Goal: Task Accomplishment & Management: Manage account settings

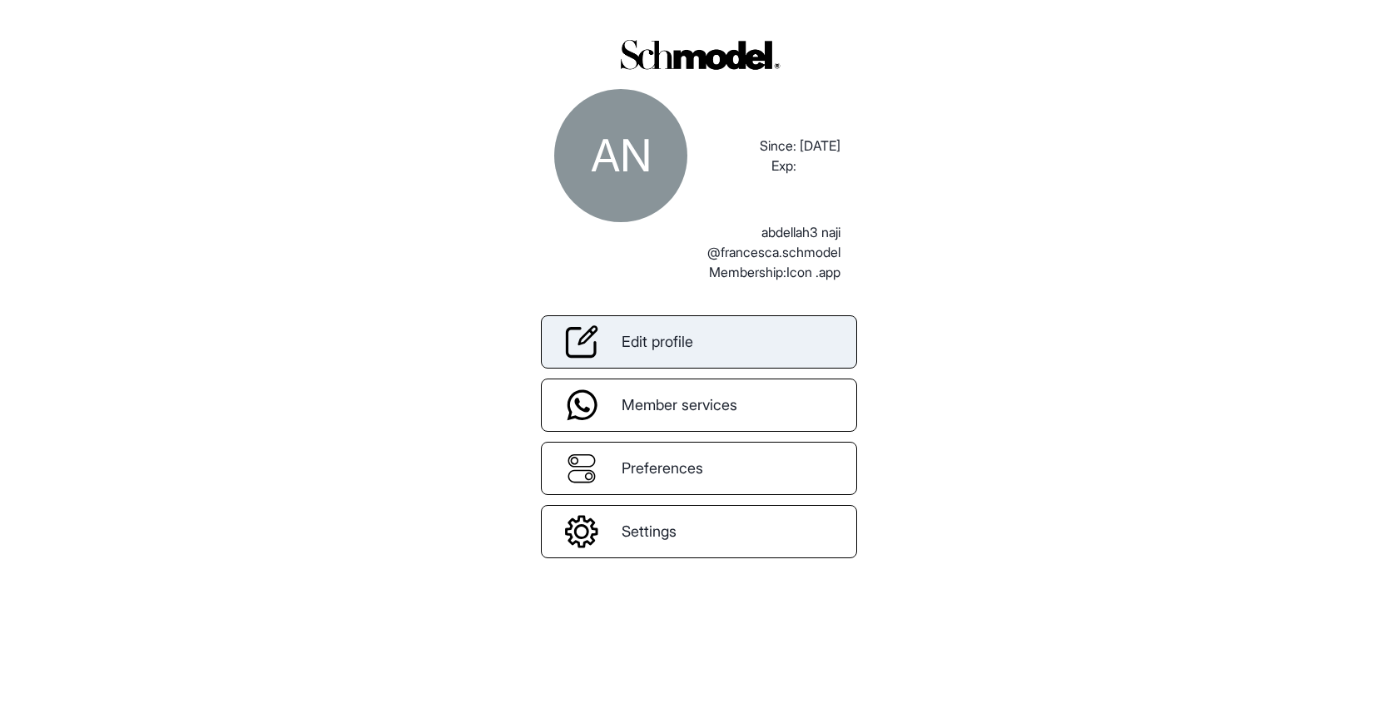
click at [664, 337] on span "Edit profile" at bounding box center [658, 341] width 72 height 22
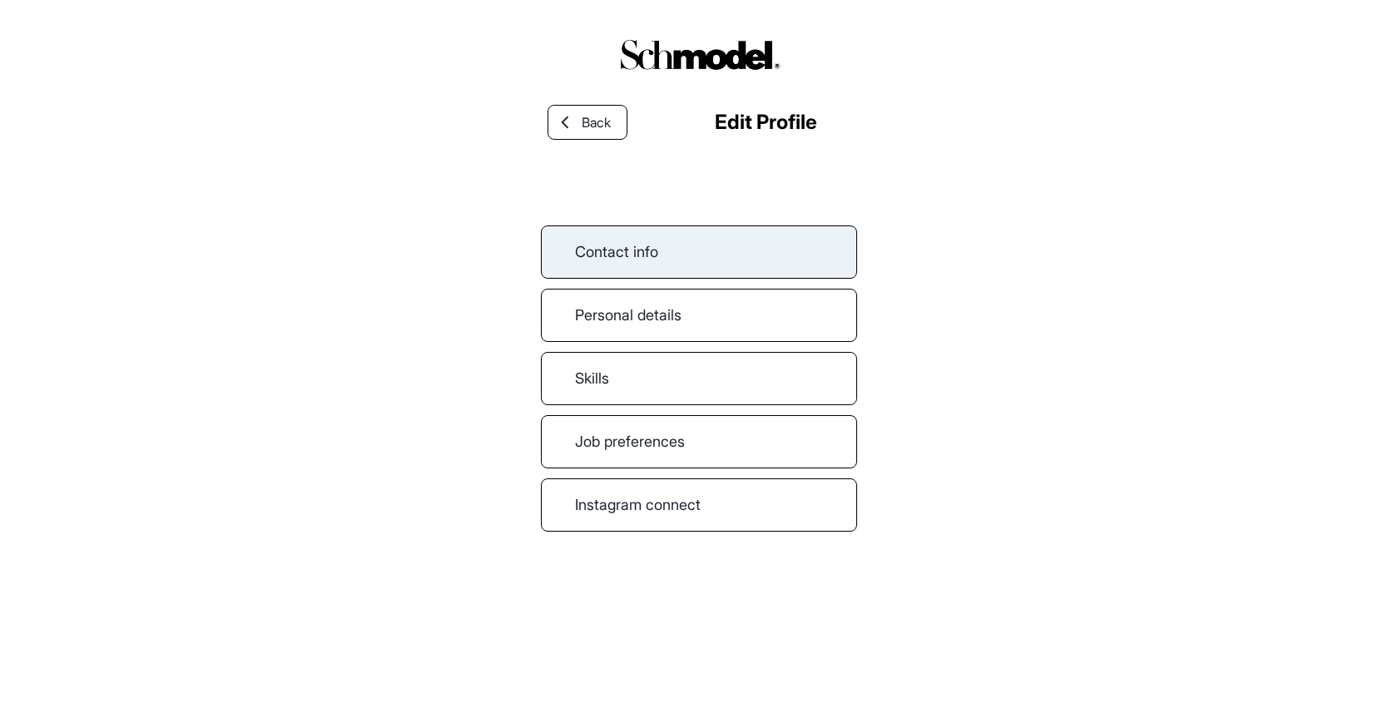
click at [664, 260] on link "Contact info" at bounding box center [699, 252] width 316 height 53
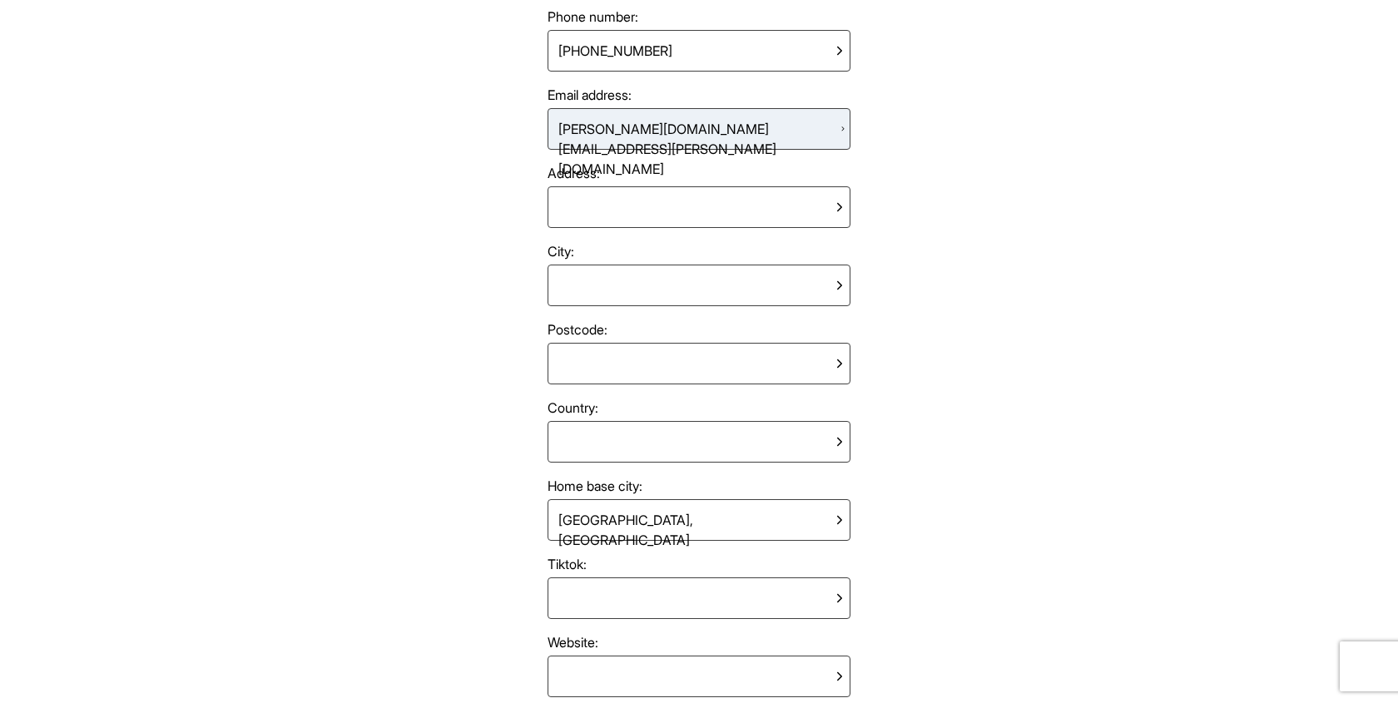
scroll to position [379, 0]
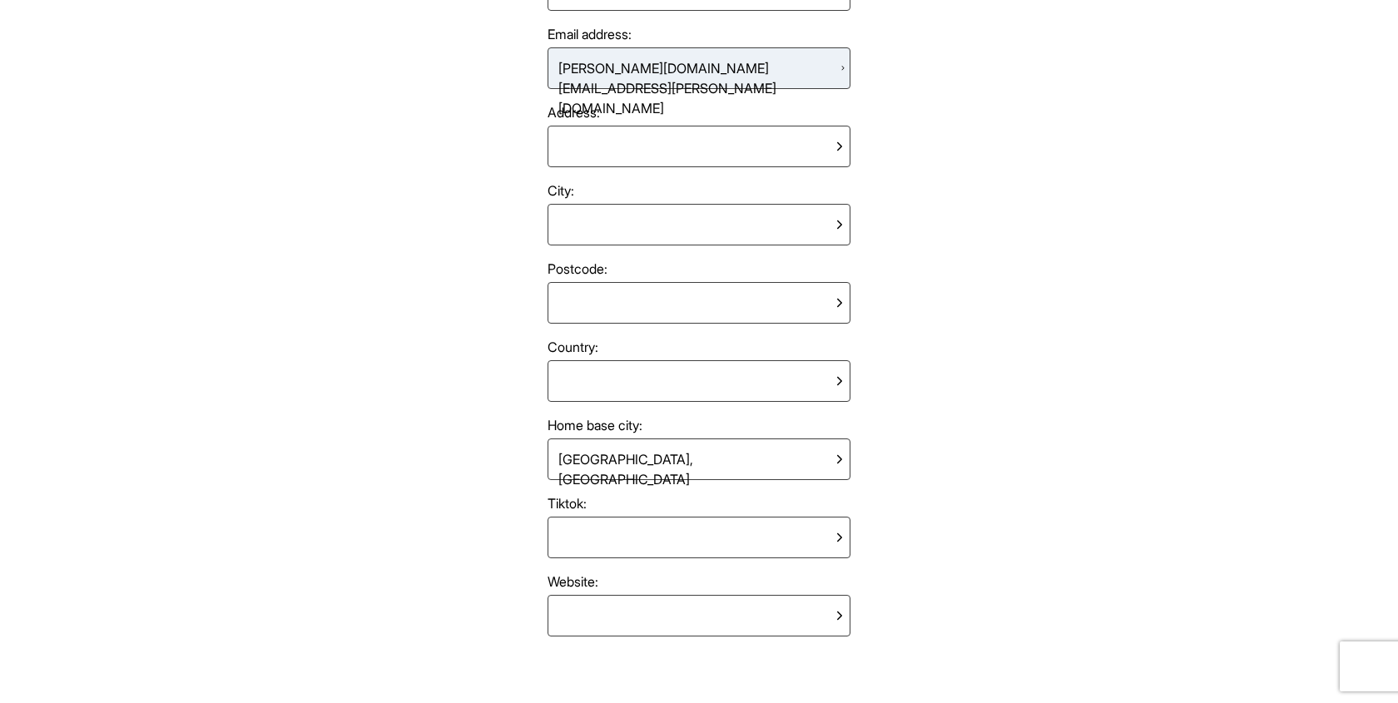
click at [687, 459] on div "London, United Kingdom" at bounding box center [692, 459] width 281 height 33
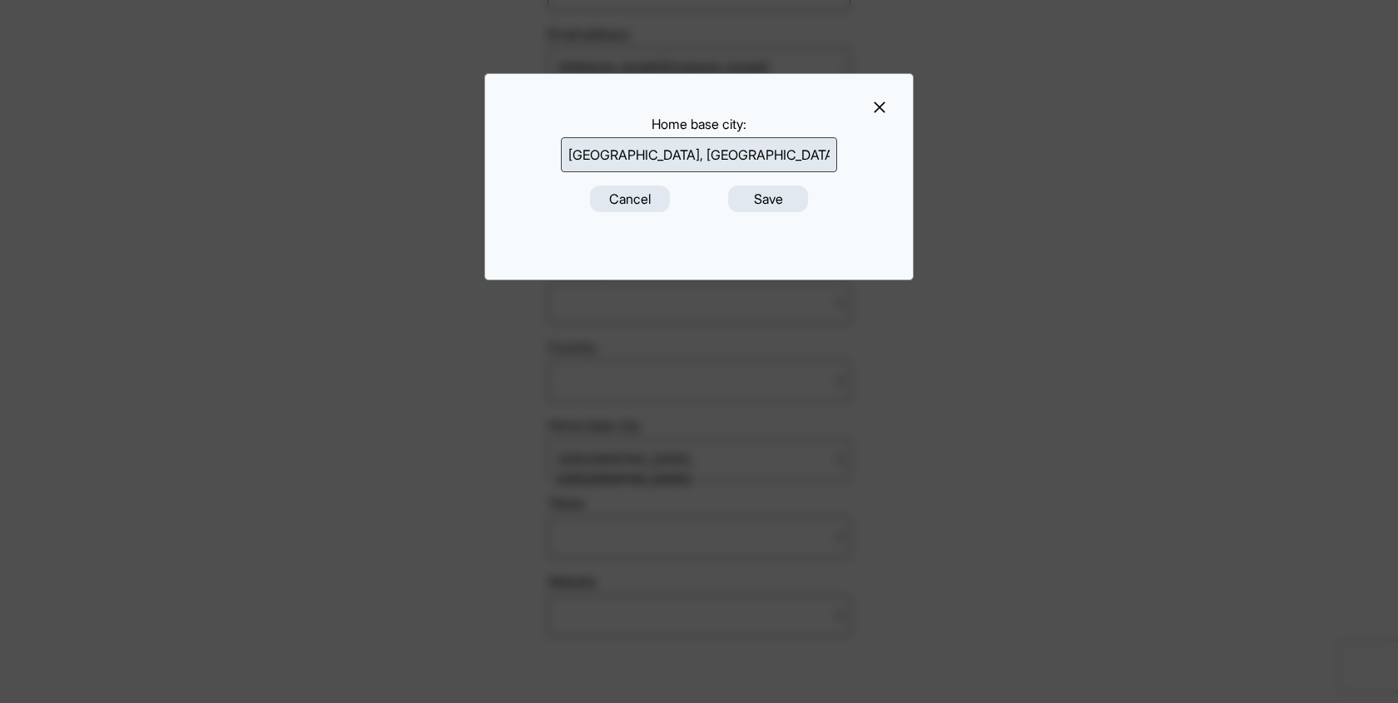
click at [728, 162] on input "London, United Kingdom" at bounding box center [699, 154] width 276 height 35
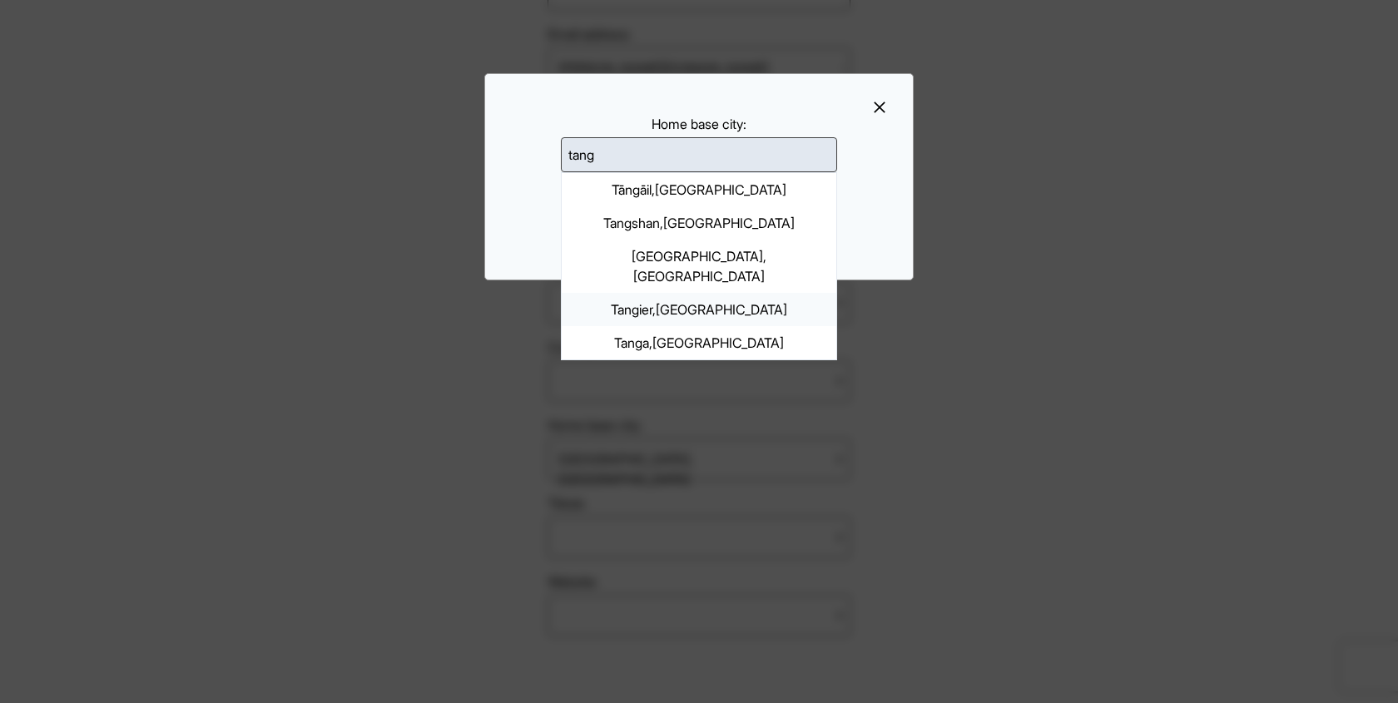
type input "Tangier, Morocco"
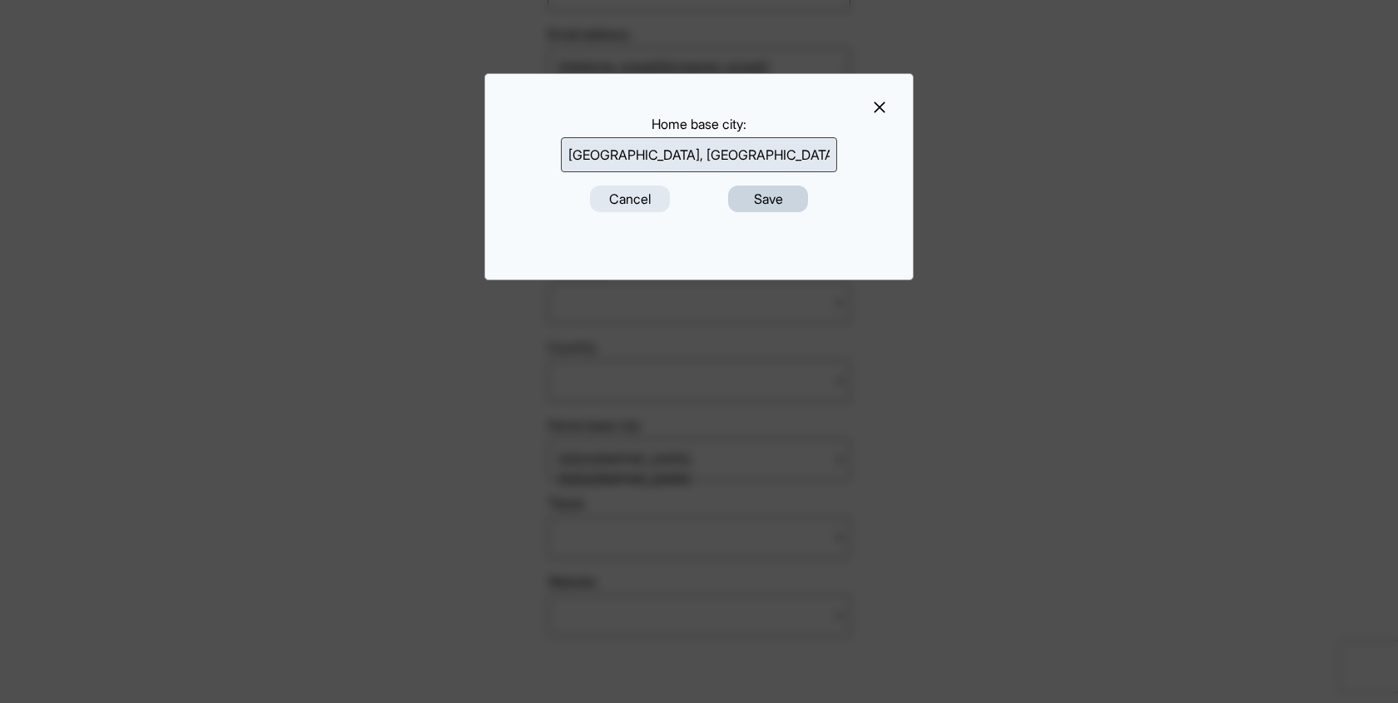
click at [794, 195] on button "Save" at bounding box center [768, 199] width 80 height 27
